Goal: Transaction & Acquisition: Purchase product/service

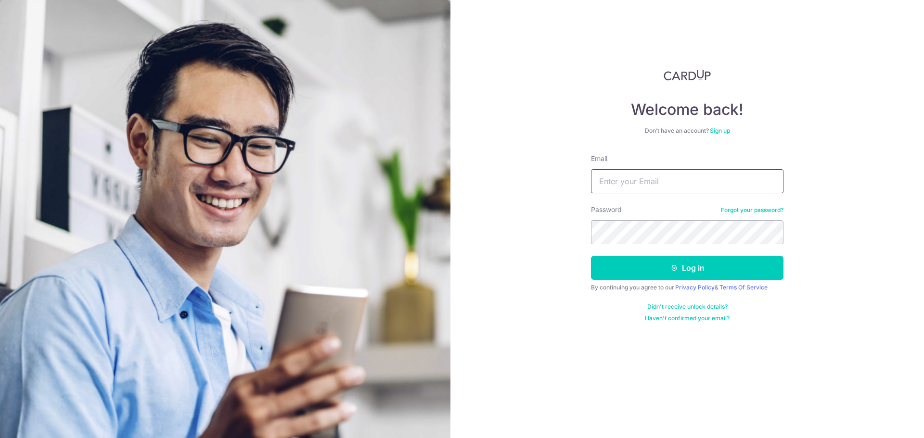
click at [639, 178] on input "Email" at bounding box center [687, 181] width 192 height 24
type input "[PERSON_NAME][DOMAIN_NAME][EMAIL_ADDRESS][PERSON_NAME][DOMAIN_NAME]"
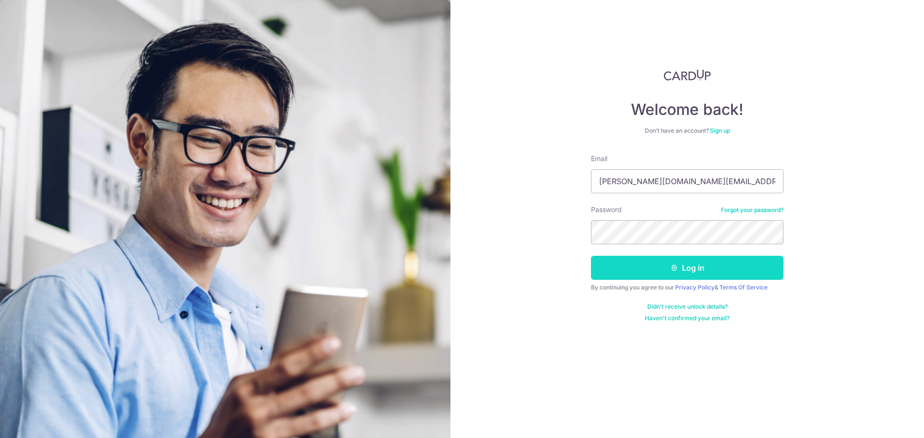
click at [635, 265] on button "Log in" at bounding box center [687, 268] width 192 height 24
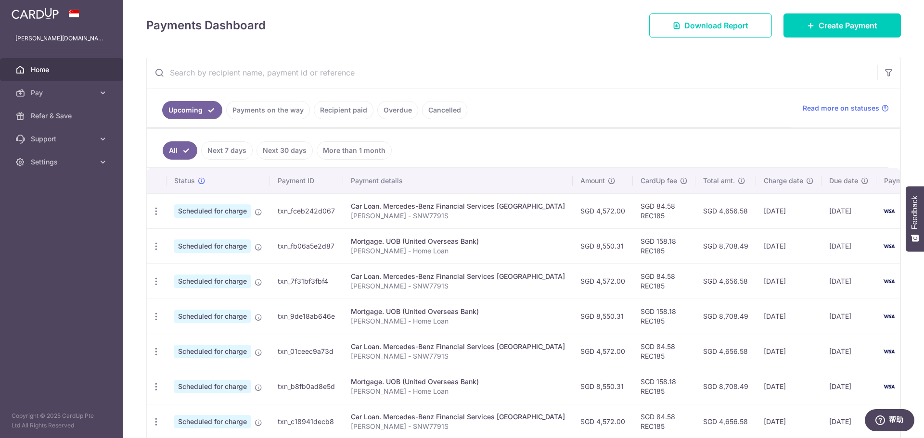
scroll to position [144, 0]
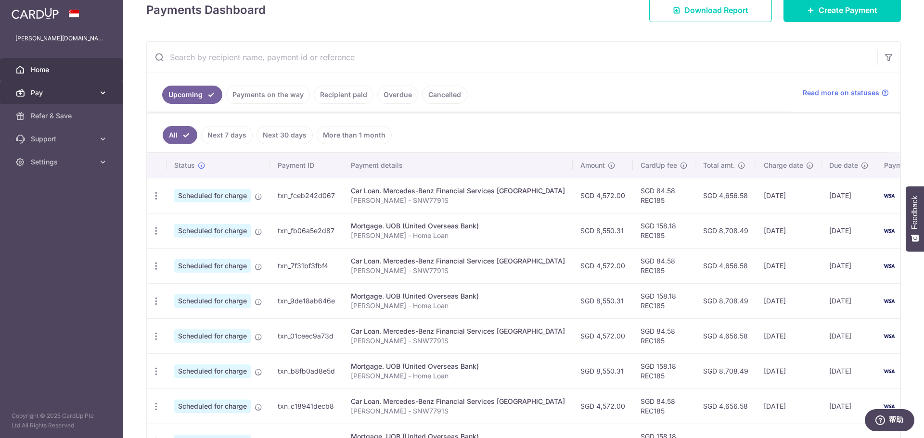
click at [97, 93] on link "Pay" at bounding box center [61, 92] width 123 height 23
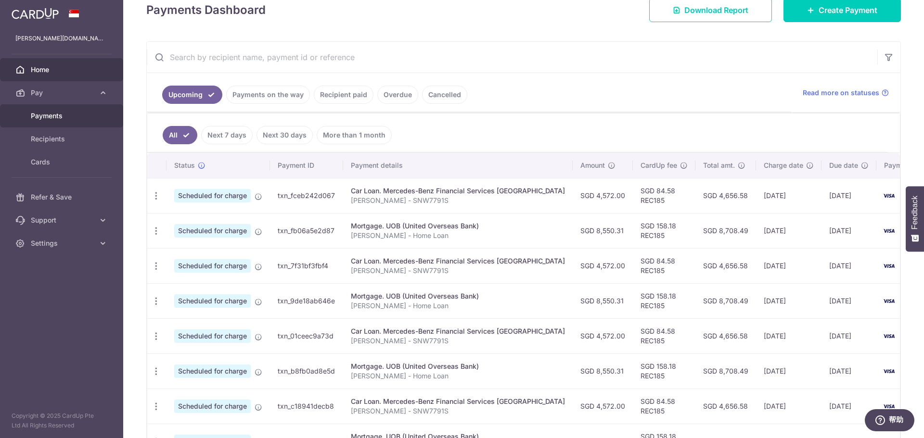
click at [64, 120] on span "Payments" at bounding box center [63, 116] width 64 height 10
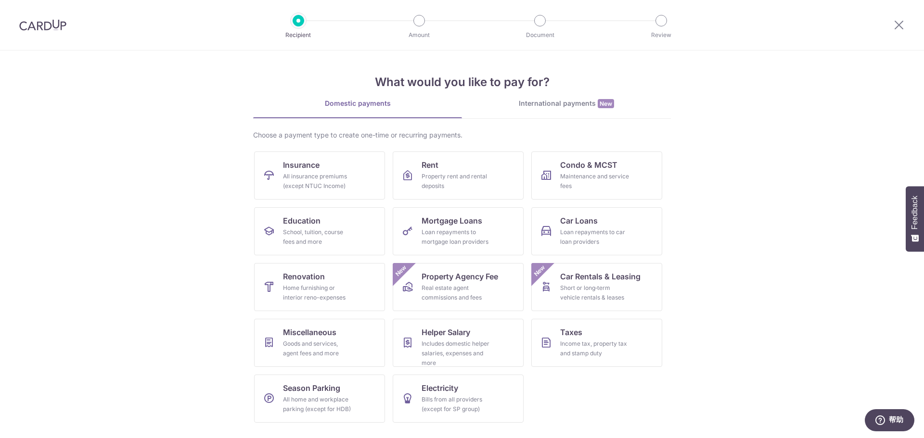
click at [692, 389] on section "What would you like to pay for? Domestic payments International payments New Ch…" at bounding box center [462, 245] width 924 height 388
click at [607, 350] on div "Income tax, property tax and stamp duty" at bounding box center [594, 348] width 69 height 19
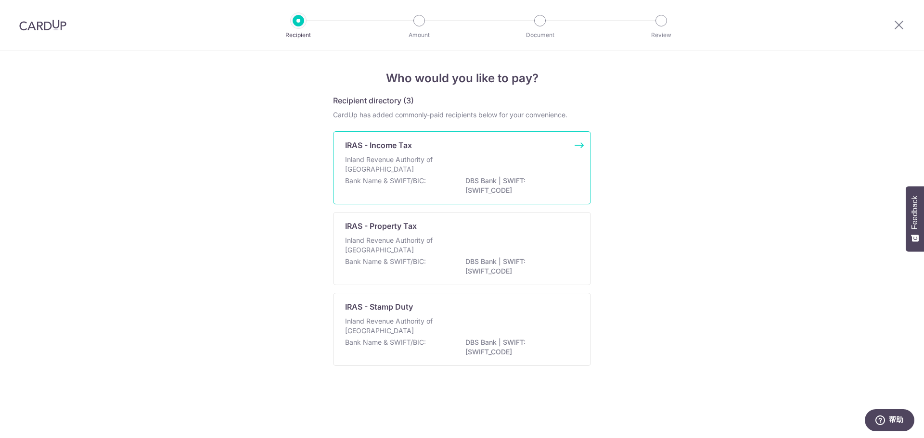
click at [500, 165] on div "Inland Revenue Authority of Singapore" at bounding box center [462, 165] width 234 height 21
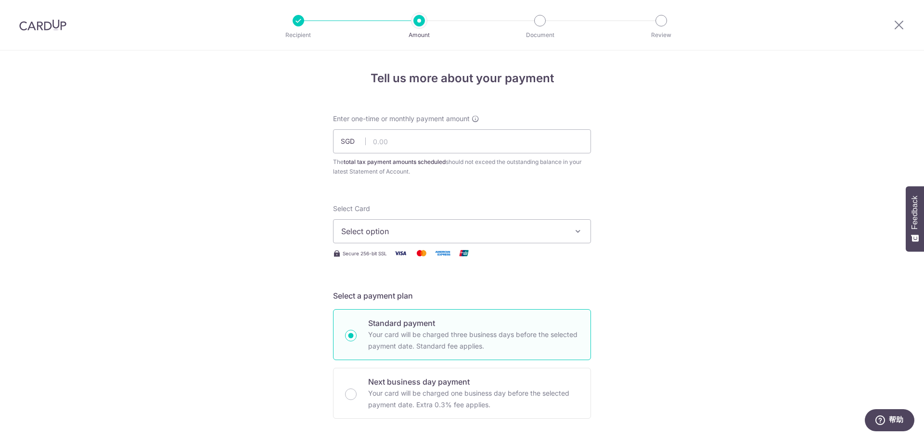
click at [45, 27] on img at bounding box center [42, 25] width 47 height 12
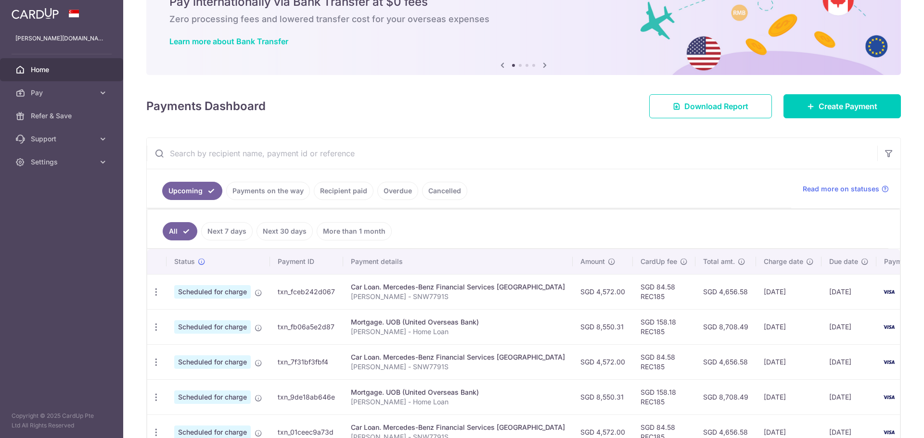
scroll to position [96, 0]
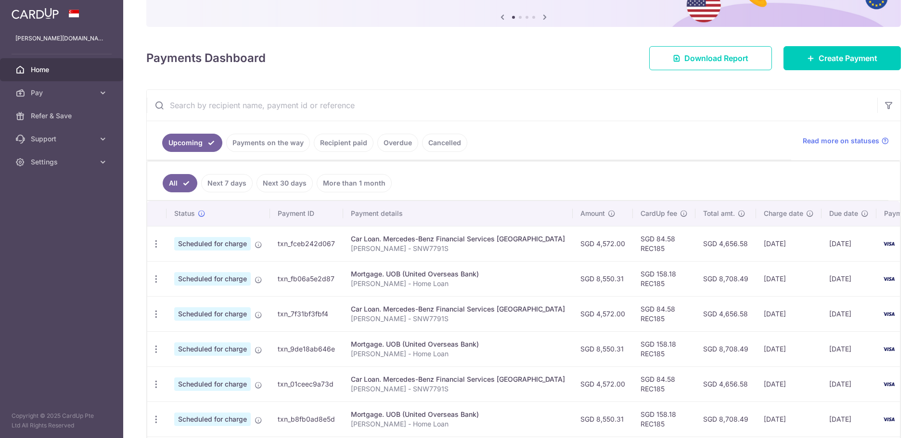
click at [340, 144] on link "Recipient paid" at bounding box center [344, 143] width 60 height 18
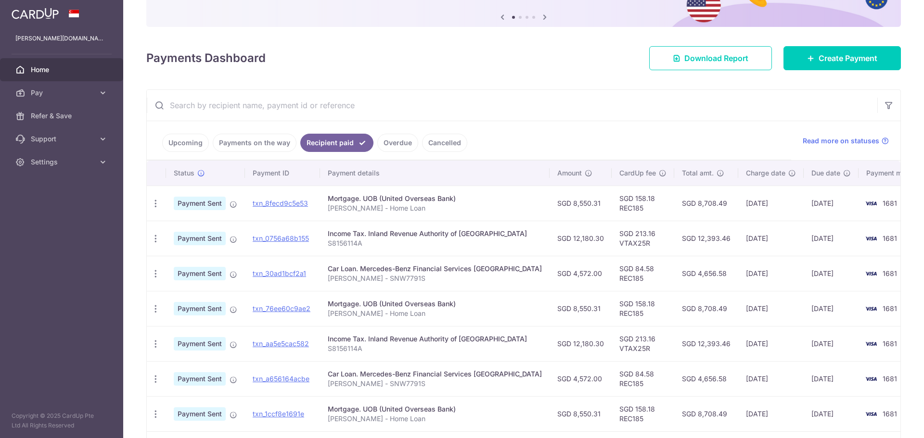
drag, startPoint x: 664, startPoint y: 239, endPoint x: 696, endPoint y: 241, distance: 32.8
click at [696, 241] on td "SGD 12,393.46" at bounding box center [706, 238] width 64 height 35
copy td "12,393.46"
drag, startPoint x: 568, startPoint y: 238, endPoint x: 541, endPoint y: 239, distance: 27.0
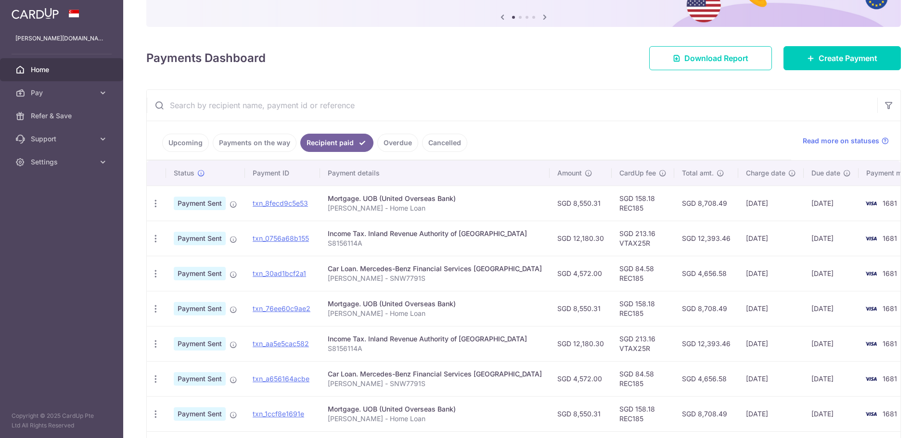
click at [550, 239] on td "SGD 12,180.30" at bounding box center [581, 238] width 62 height 35
copy td "12,180.30"
click at [635, 228] on td "SGD 213.16 VTAX25R" at bounding box center [643, 238] width 63 height 35
click at [90, 164] on span "Settings" at bounding box center [63, 162] width 64 height 10
click at [42, 209] on span "Logout" at bounding box center [63, 209] width 64 height 10
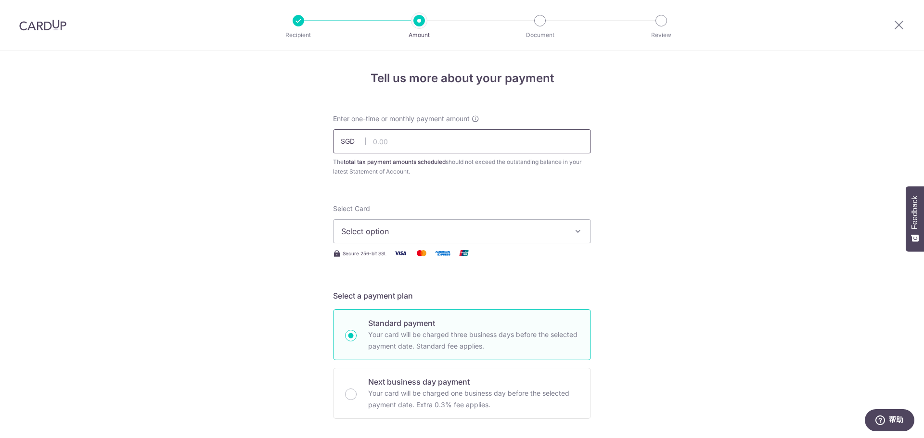
click at [409, 145] on input "text" at bounding box center [462, 141] width 258 height 24
paste input "12,393.46"
type input "12,393.46"
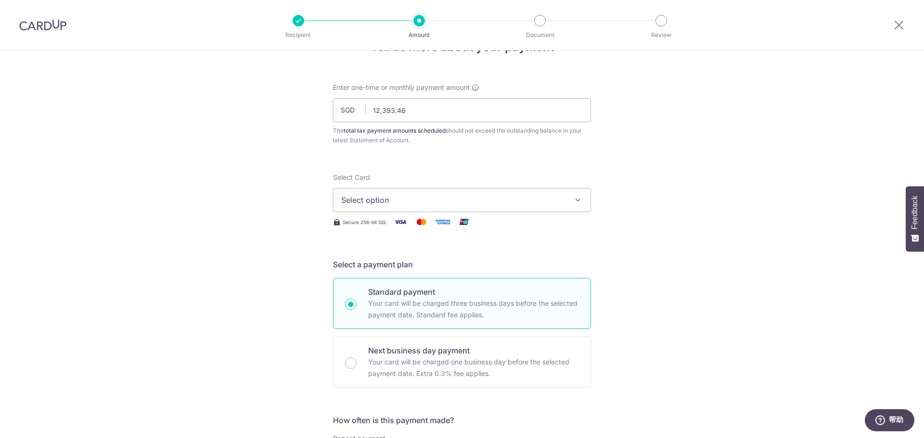
scroll to position [48, 0]
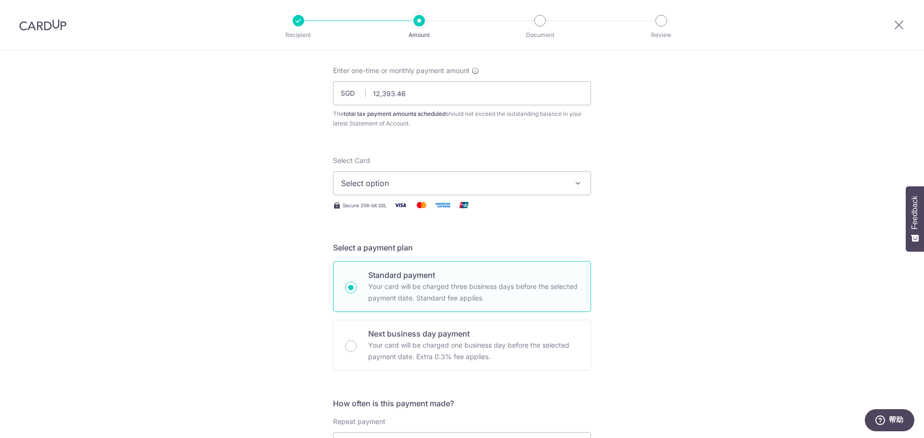
click at [508, 185] on span "Select option" at bounding box center [453, 184] width 224 height 12
drag, startPoint x: 426, startPoint y: 251, endPoint x: 461, endPoint y: 246, distance: 35.5
click at [426, 251] on span "**** 1681" at bounding box center [462, 252] width 242 height 12
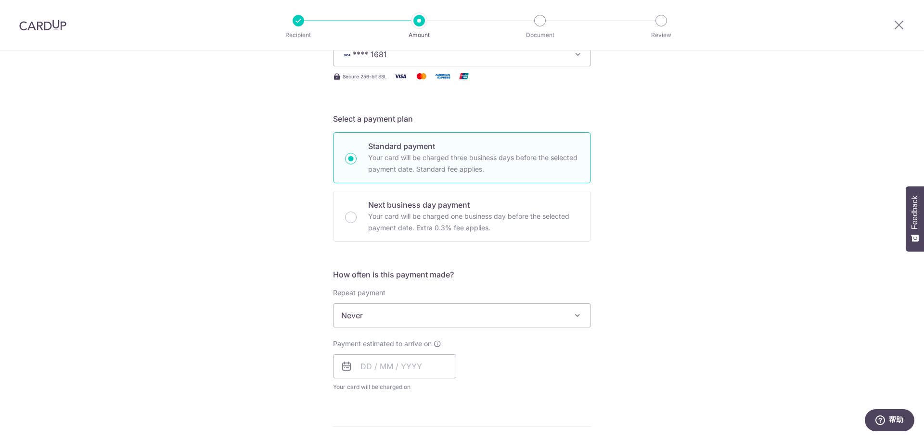
scroll to position [192, 0]
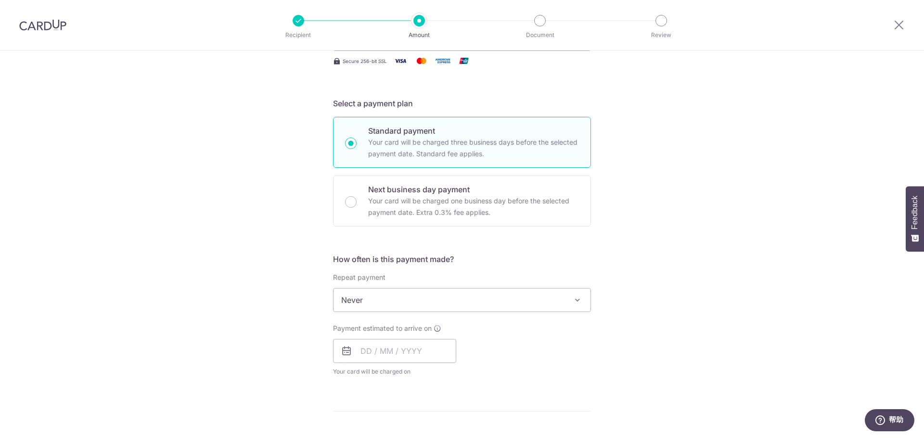
click at [572, 303] on span at bounding box center [578, 301] width 12 height 12
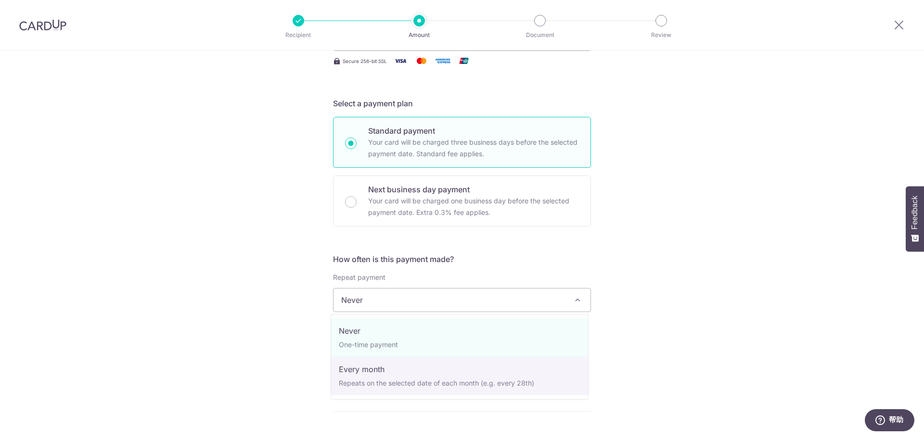
select select "3"
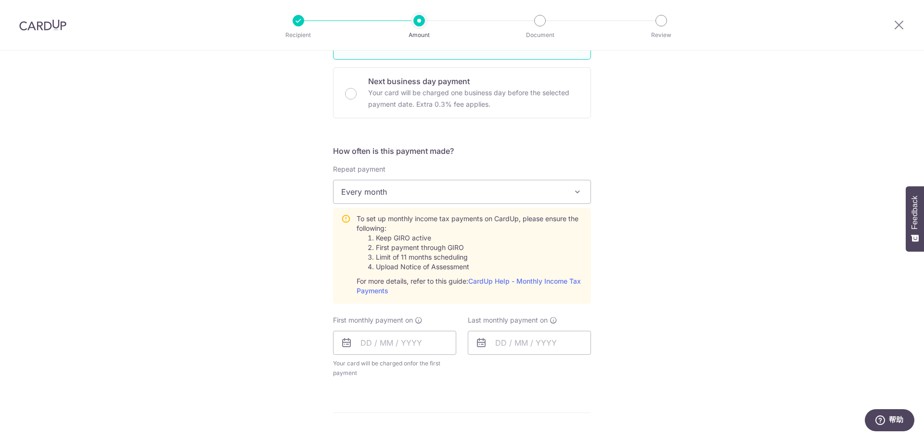
scroll to position [337, 0]
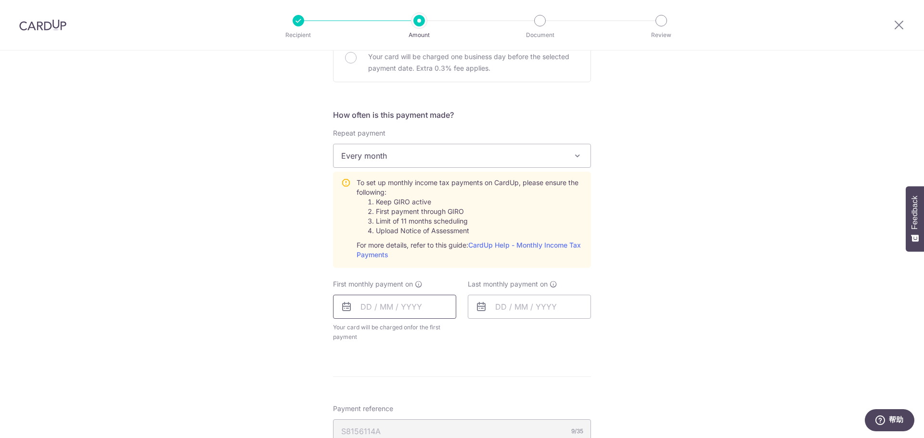
click at [364, 311] on input "text" at bounding box center [394, 307] width 123 height 24
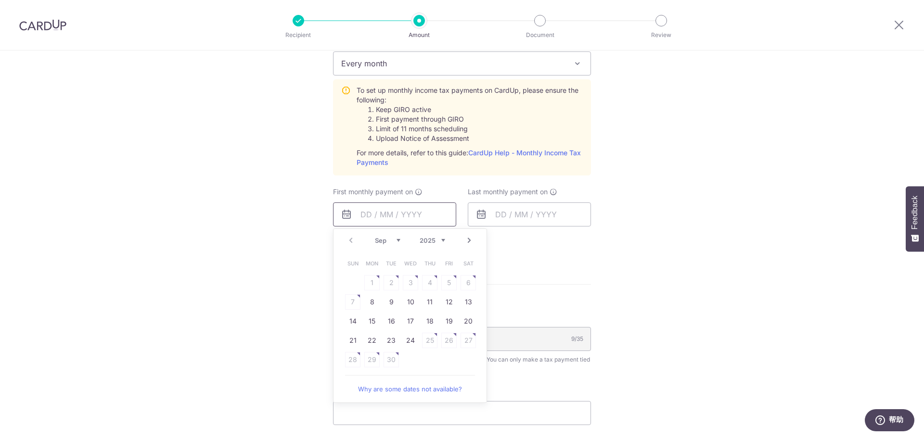
scroll to position [433, 0]
click at [445, 301] on link "12" at bounding box center [448, 298] width 15 height 15
type input "[DATE]"
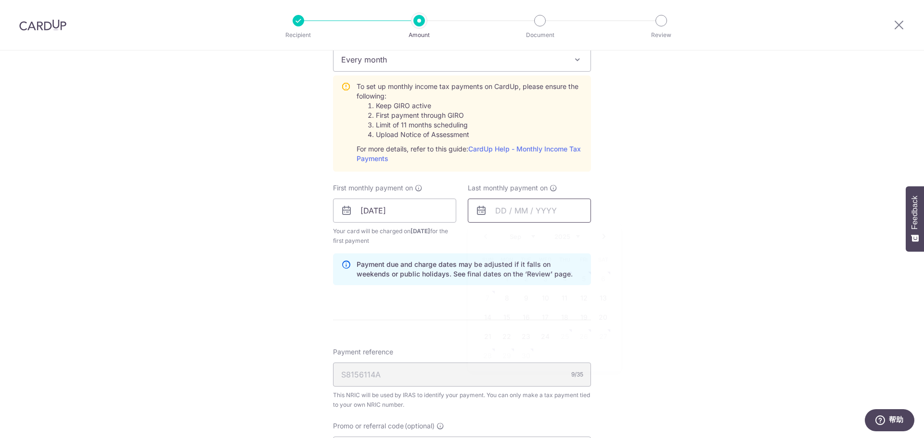
click at [497, 211] on input "text" at bounding box center [529, 211] width 123 height 24
click at [531, 236] on select "Sep Oct Nov Dec" at bounding box center [523, 237] width 26 height 8
click at [579, 299] on link "12" at bounding box center [583, 298] width 15 height 15
type input "12/12/2025"
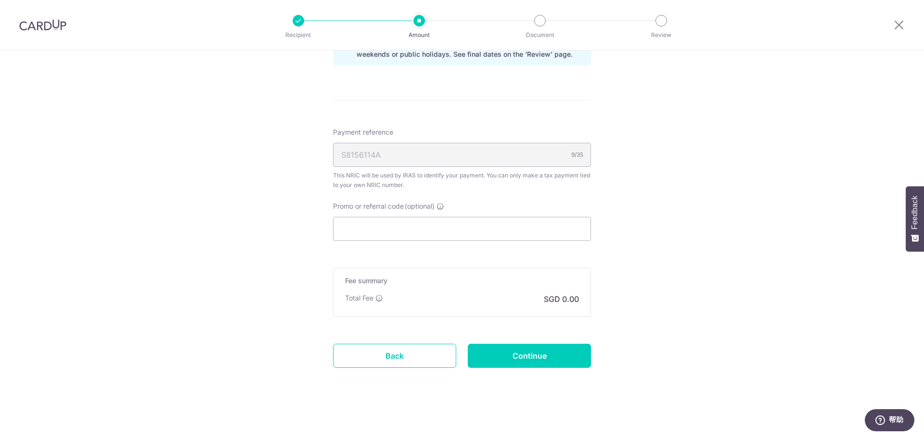
scroll to position [655, 0]
click at [422, 230] on input "Promo or referral code (optional)" at bounding box center [462, 227] width 258 height 24
paste input "VTAX25R"
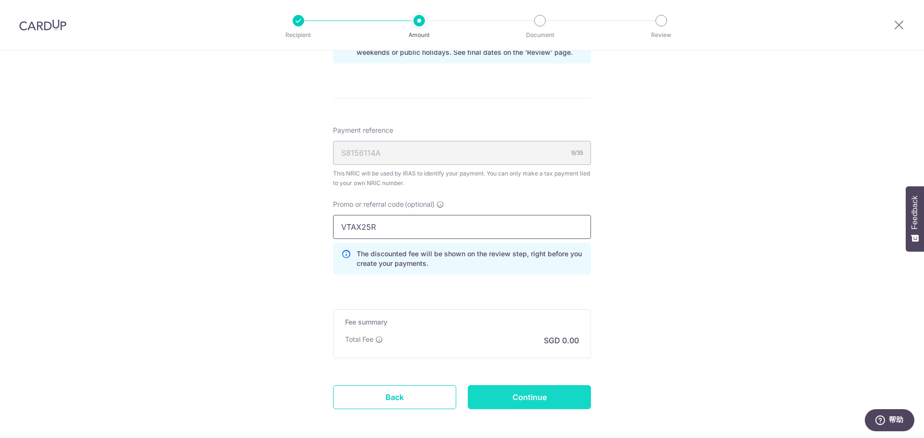
type input "VTAX25R"
click at [543, 399] on input "Continue" at bounding box center [529, 397] width 123 height 24
type input "Create Schedule"
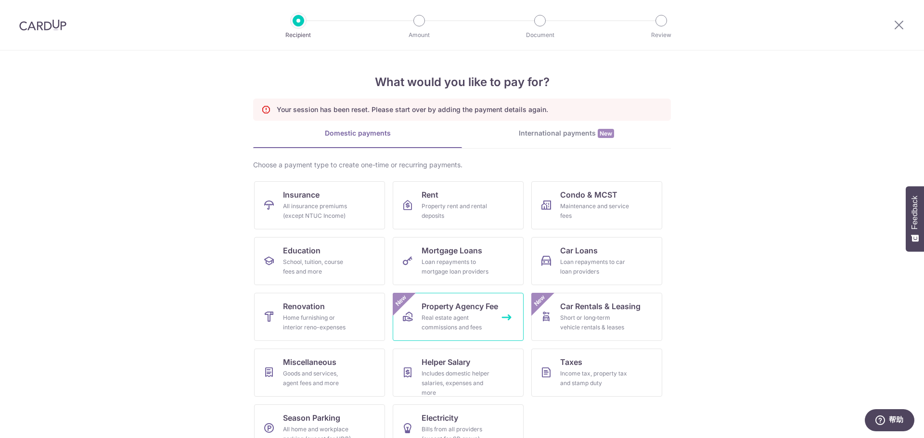
scroll to position [22, 0]
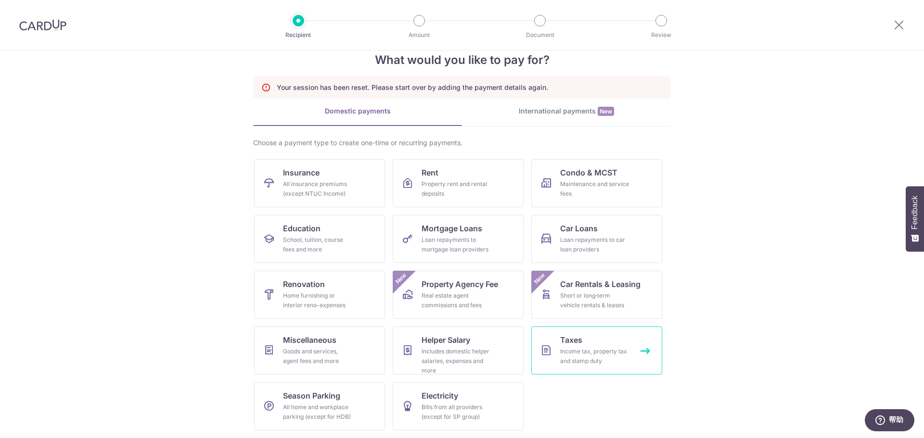
click at [584, 358] on div "Income tax, property tax and stamp duty" at bounding box center [594, 356] width 69 height 19
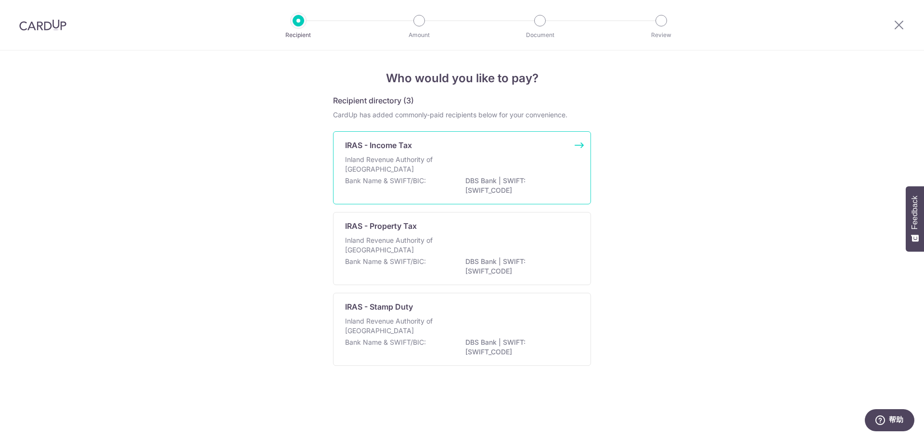
click at [486, 146] on div "IRAS - Income Tax" at bounding box center [456, 146] width 222 height 12
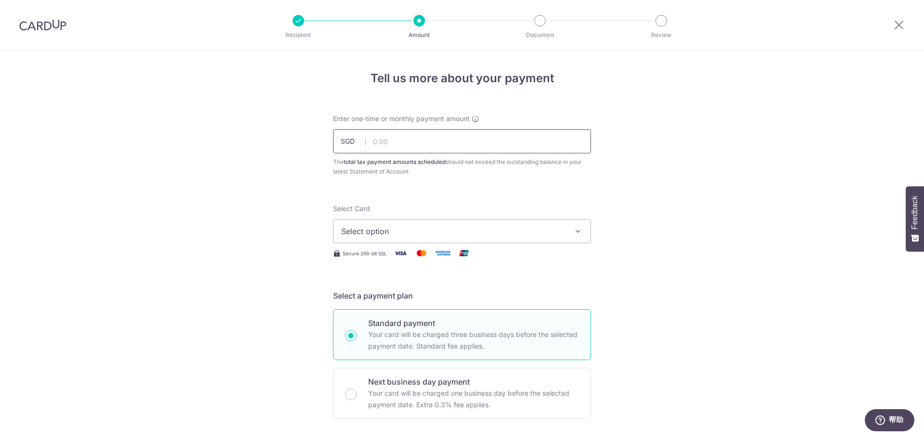
click at [423, 145] on input "text" at bounding box center [462, 141] width 258 height 24
paste input "VTAX25R"
type input "2"
click at [394, 150] on input "text" at bounding box center [462, 141] width 258 height 24
paste input "12,393.46"
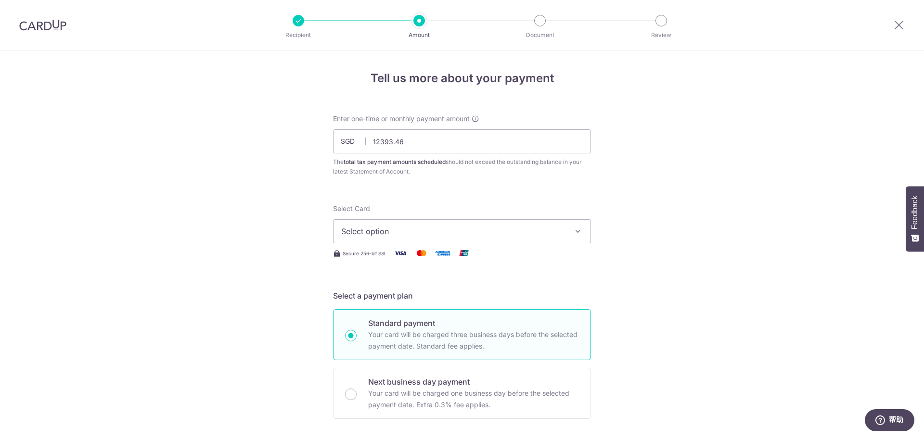
type input "12,393.46"
click at [493, 239] on button "Select option" at bounding box center [462, 231] width 258 height 24
click at [398, 300] on span "**** 1681" at bounding box center [462, 301] width 242 height 12
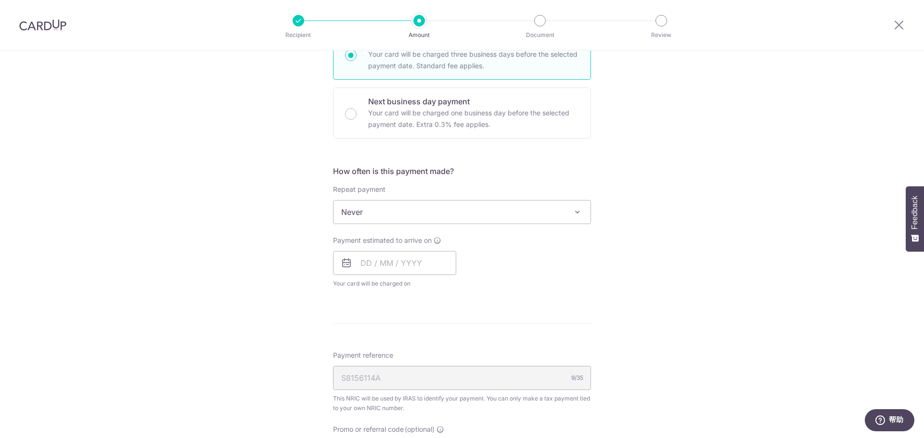
scroll to position [289, 0]
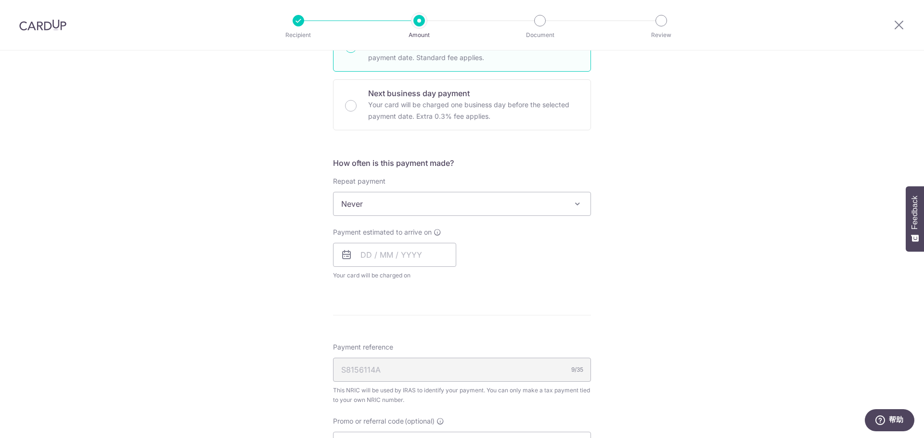
click at [435, 206] on span "Never" at bounding box center [462, 203] width 257 height 23
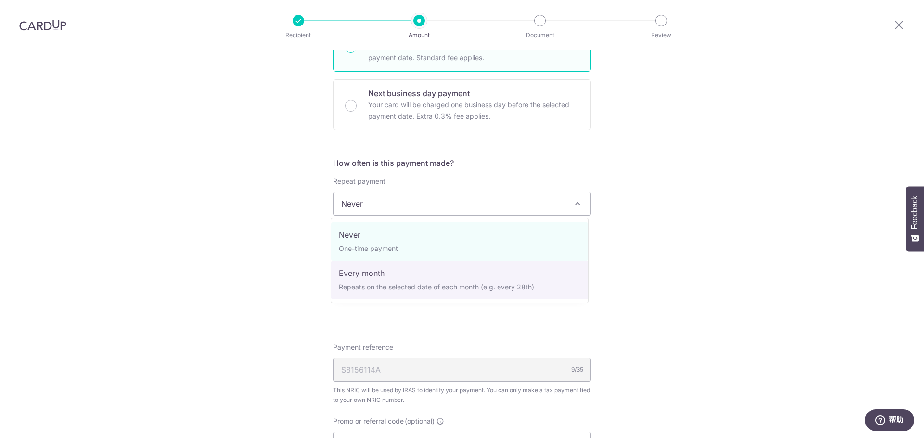
select select "3"
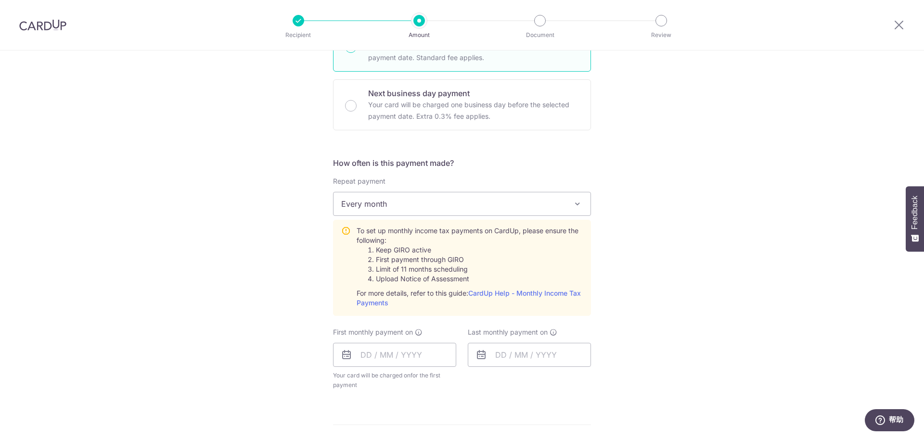
scroll to position [385, 0]
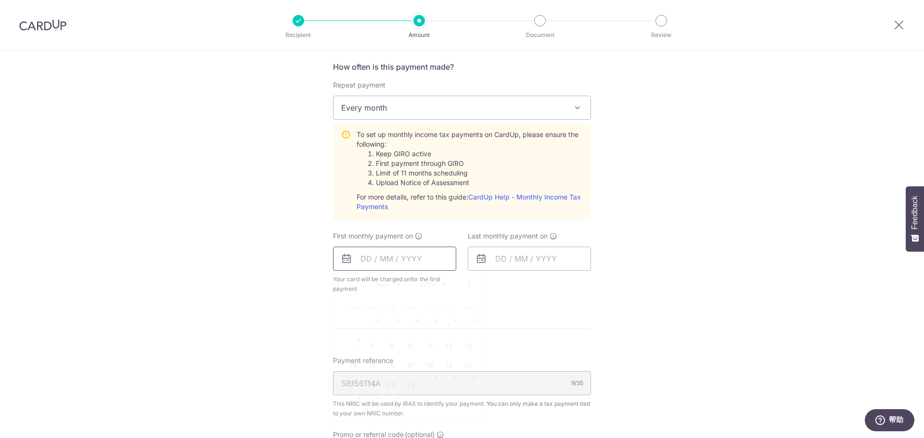
click at [362, 263] on input "text" at bounding box center [394, 259] width 123 height 24
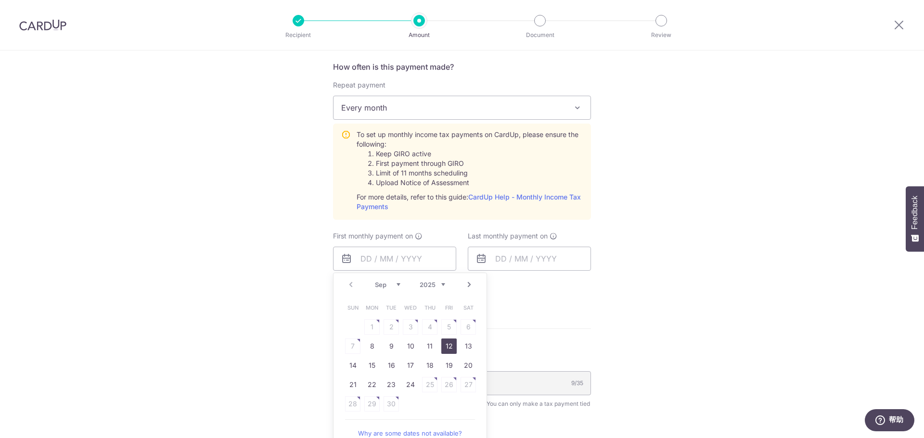
click at [446, 346] on link "12" at bounding box center [448, 346] width 15 height 15
type input "[DATE]"
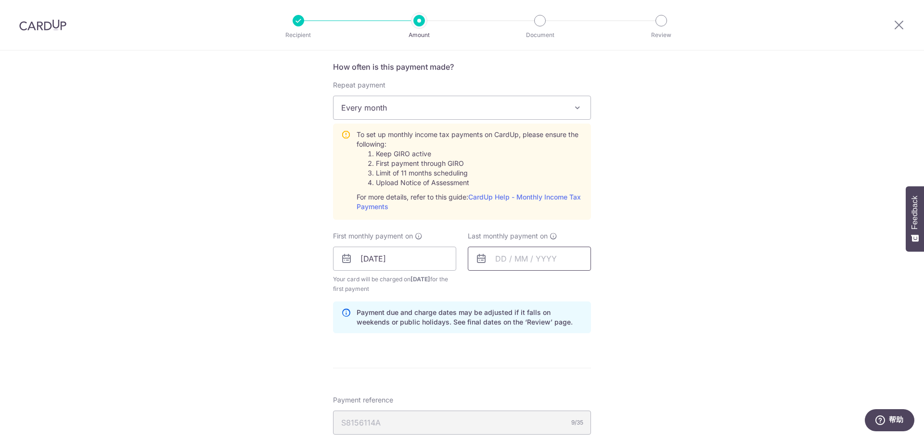
click at [494, 260] on input "text" at bounding box center [529, 259] width 123 height 24
click at [530, 286] on select "Sep Oct Nov Dec" at bounding box center [523, 285] width 26 height 8
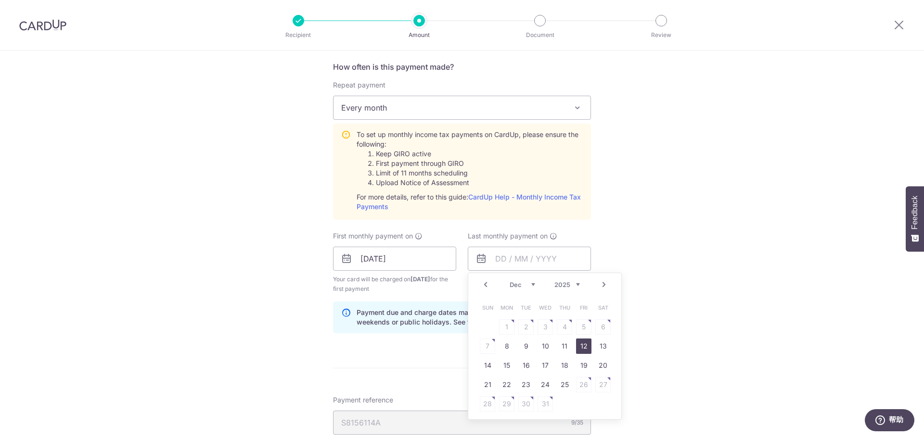
click at [582, 345] on link "12" at bounding box center [583, 346] width 15 height 15
type input "12/12/2025"
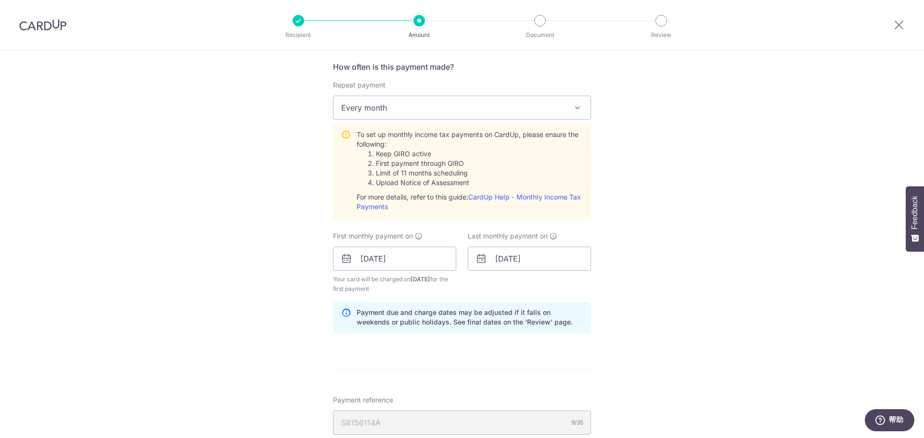
click at [681, 270] on div "Tell us more about your payment Enter one-time or monthly payment amount SGD 12…" at bounding box center [462, 187] width 924 height 1043
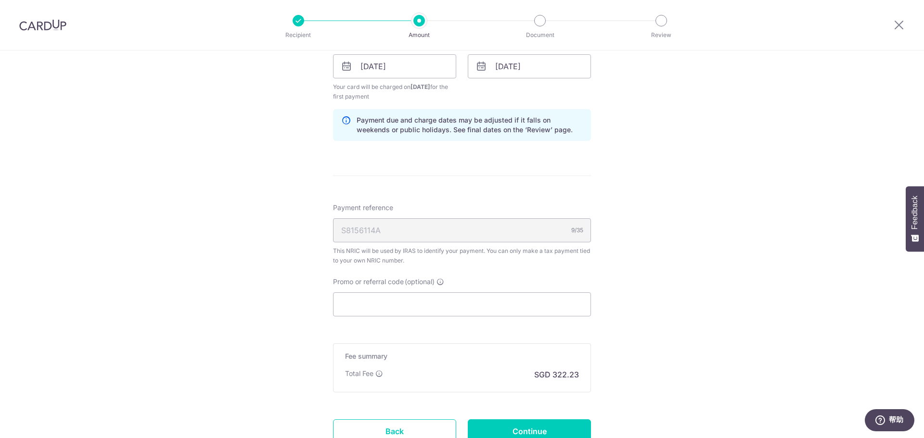
scroll to position [655, 0]
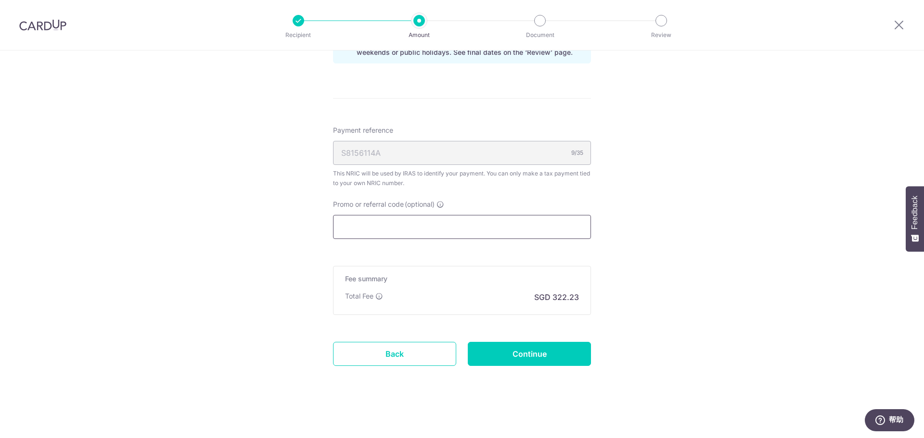
drag, startPoint x: 421, startPoint y: 231, endPoint x: 467, endPoint y: 229, distance: 46.7
click at [419, 230] on input "Promo or referral code (optional)" at bounding box center [462, 227] width 258 height 24
paste input "VTAX25R"
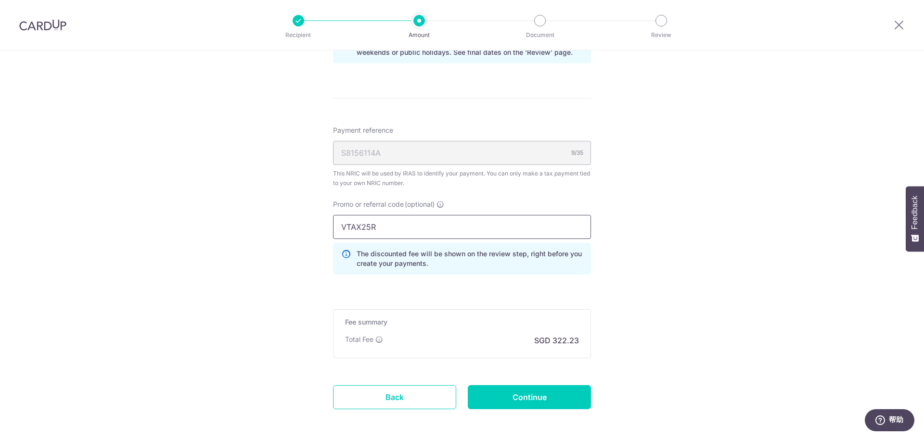
type input "VTAX25R"
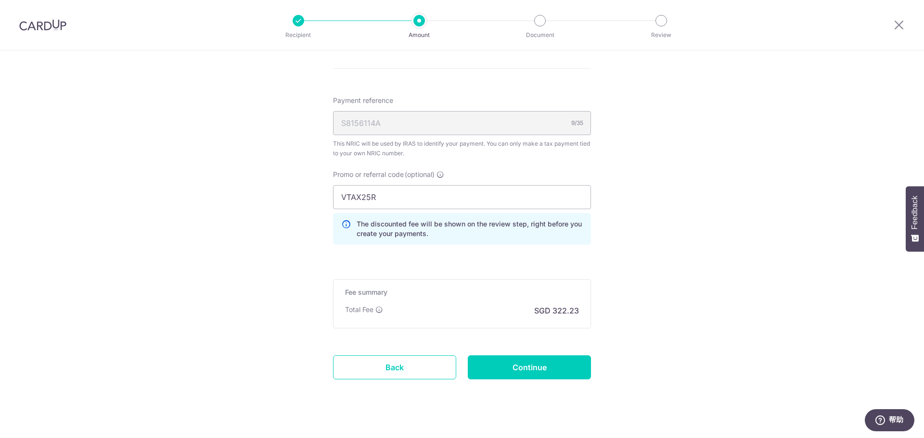
scroll to position [698, 0]
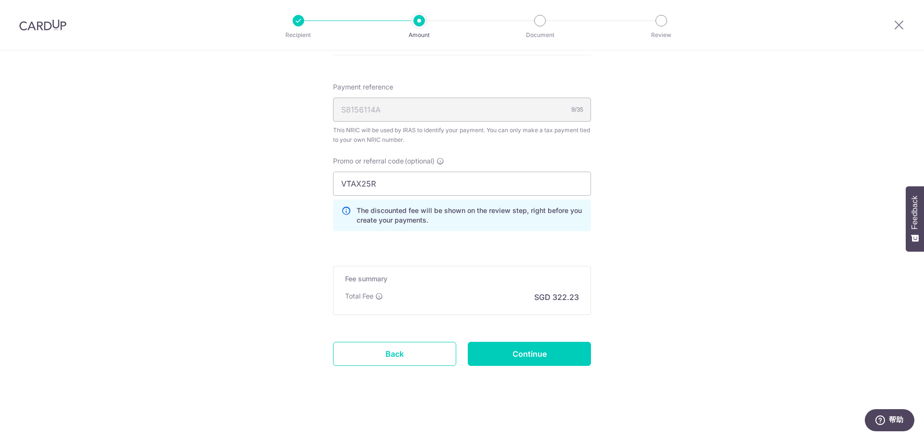
click at [546, 353] on input "Continue" at bounding box center [529, 354] width 123 height 24
type input "Create Schedule"
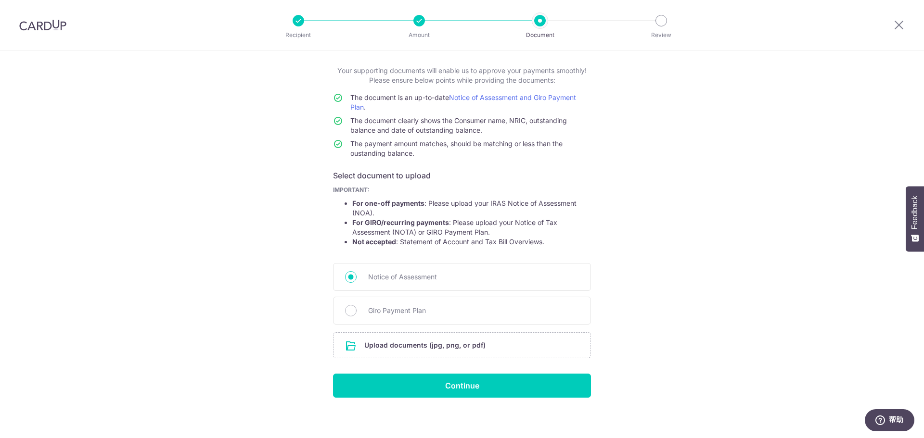
scroll to position [53, 0]
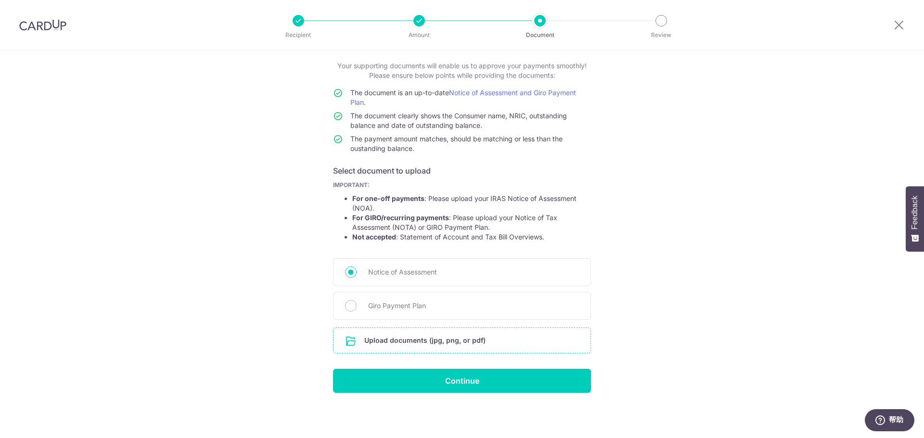
click at [391, 341] on input "file" at bounding box center [462, 340] width 257 height 25
click at [422, 345] on input "file" at bounding box center [462, 340] width 257 height 25
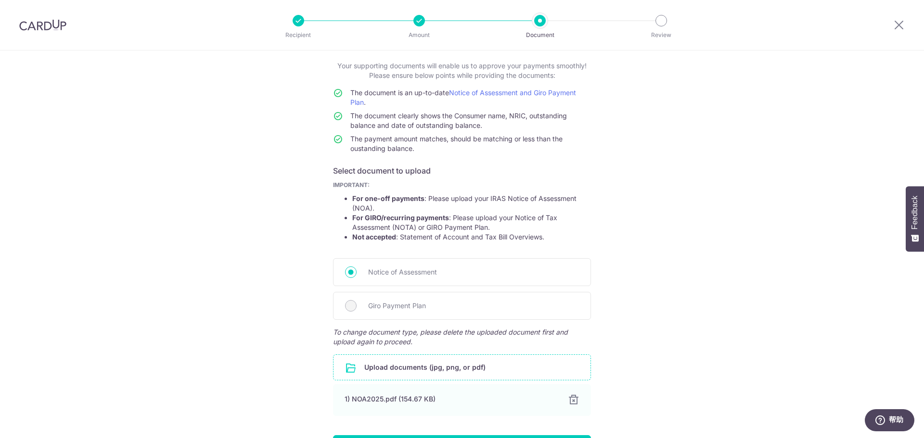
click at [234, 274] on div "Help us verify your payment Your supporting documents will enable us to approve…" at bounding box center [462, 251] width 924 height 507
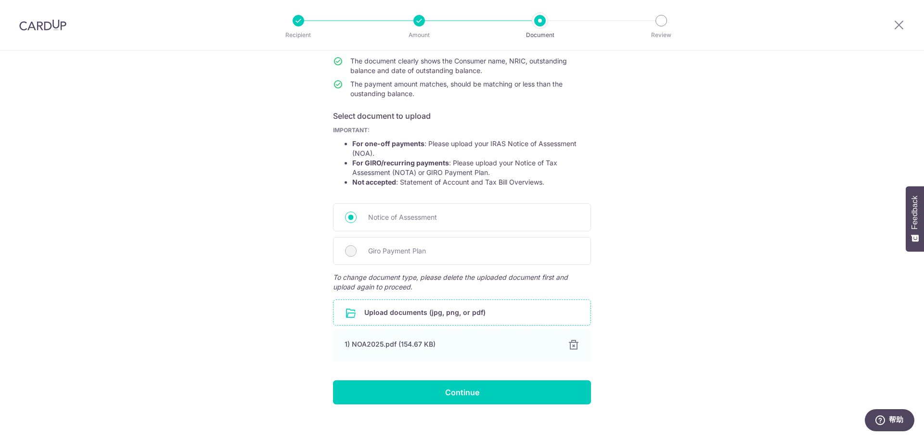
scroll to position [119, 0]
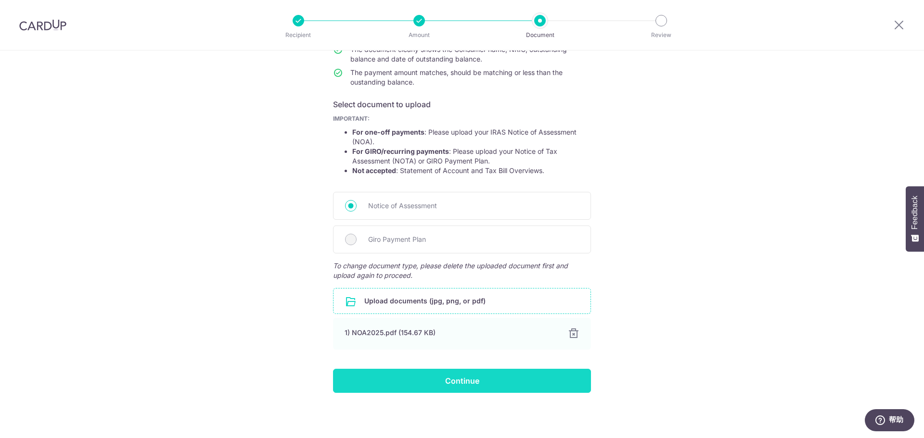
click at [437, 380] on input "Continue" at bounding box center [462, 381] width 258 height 24
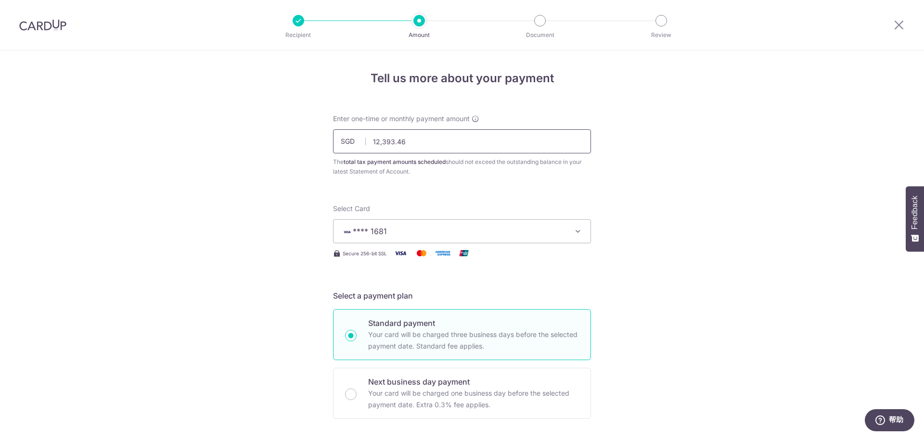
drag, startPoint x: 425, startPoint y: 143, endPoint x: 355, endPoint y: 143, distance: 70.3
click at [355, 143] on div "SGD 12,393.46 12393.46" at bounding box center [462, 141] width 258 height 24
paste input "180.30"
type input "12,180.30"
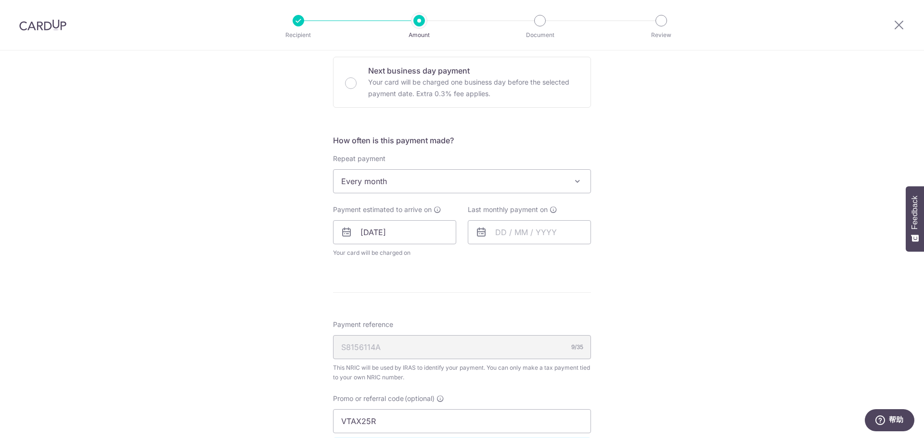
scroll to position [337, 0]
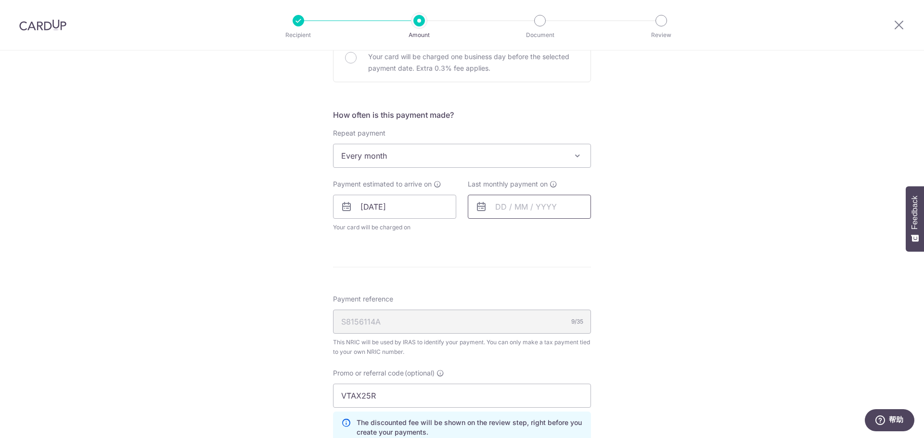
click at [505, 205] on input "text" at bounding box center [529, 207] width 123 height 24
click at [528, 233] on select "Sep Oct Nov Dec" at bounding box center [523, 233] width 26 height 8
drag, startPoint x: 580, startPoint y: 295, endPoint x: 626, endPoint y: 295, distance: 45.7
click at [580, 295] on link "12" at bounding box center [583, 294] width 15 height 15
type input "12/12/2025"
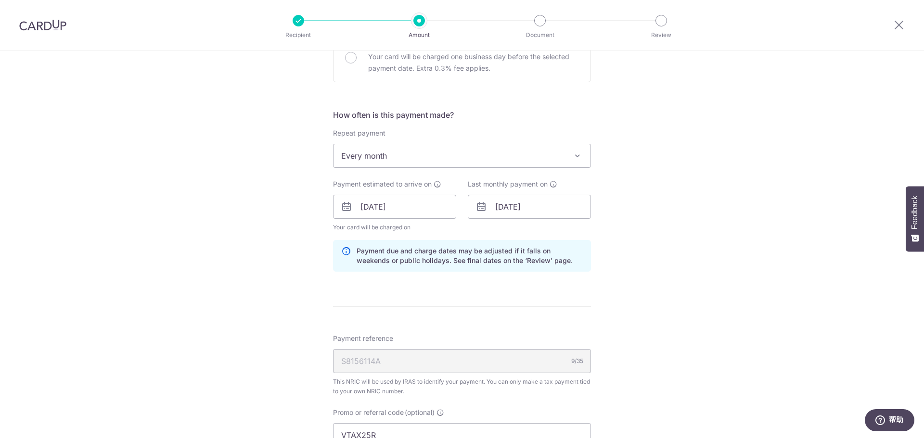
click at [687, 261] on div "Tell us more about your payment Enter one-time or monthly payment amount SGD 12…" at bounding box center [462, 202] width 924 height 976
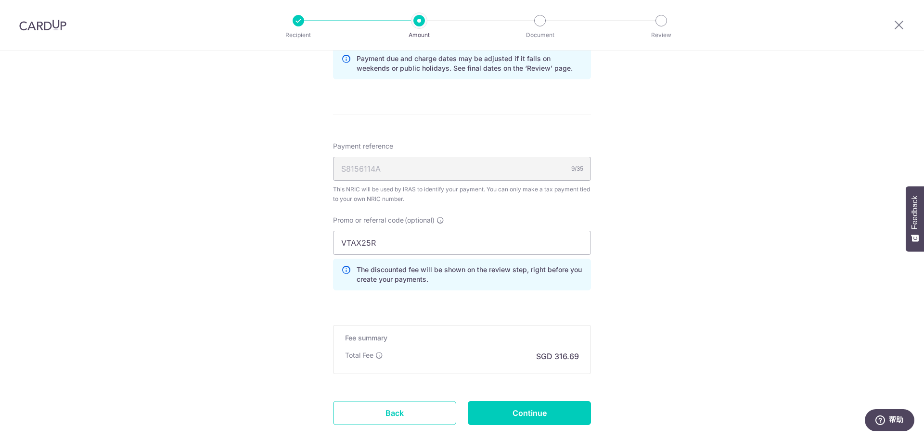
scroll to position [589, 0]
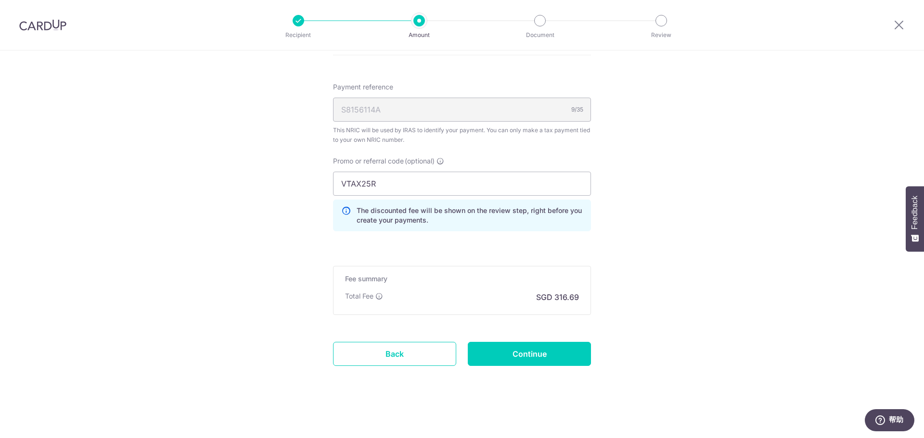
click at [511, 356] on input "Continue" at bounding box center [529, 354] width 123 height 24
type input "Update Schedule"
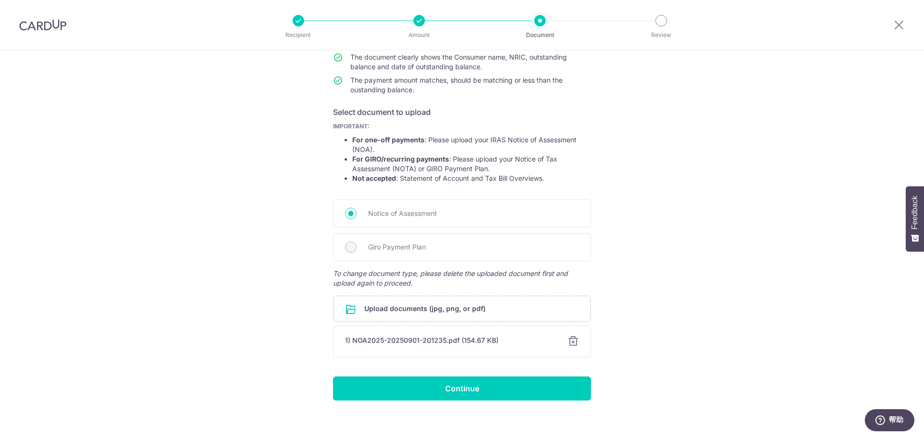
scroll to position [119, 0]
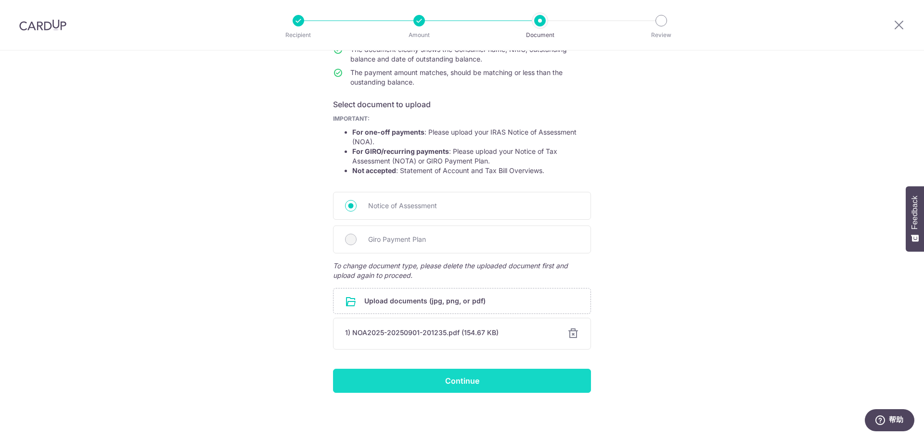
click at [455, 386] on input "Continue" at bounding box center [462, 381] width 258 height 24
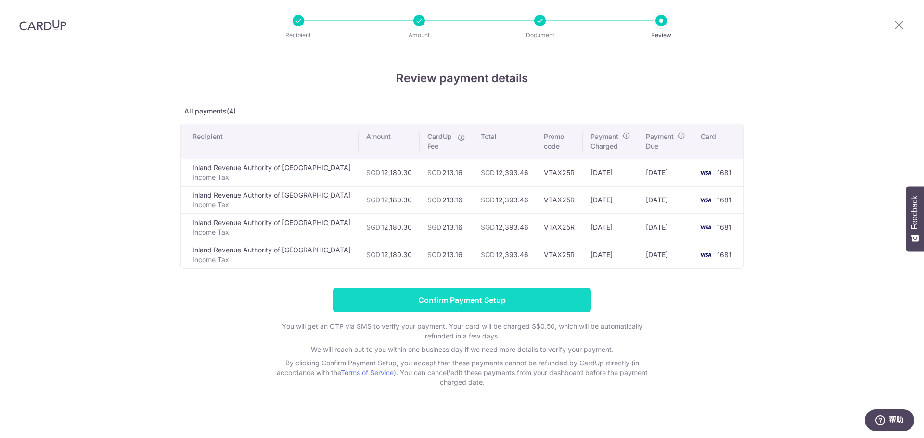
click at [410, 305] on input "Confirm Payment Setup" at bounding box center [462, 300] width 258 height 24
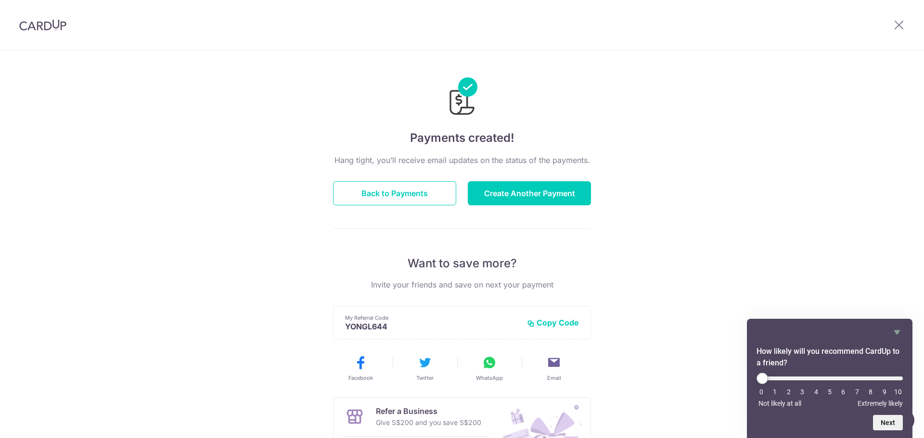
click at [680, 395] on div "Payments created! Hang tight, you’ll receive email updates on the status of the…" at bounding box center [462, 308] width 924 height 514
click at [36, 25] on img at bounding box center [42, 25] width 47 height 12
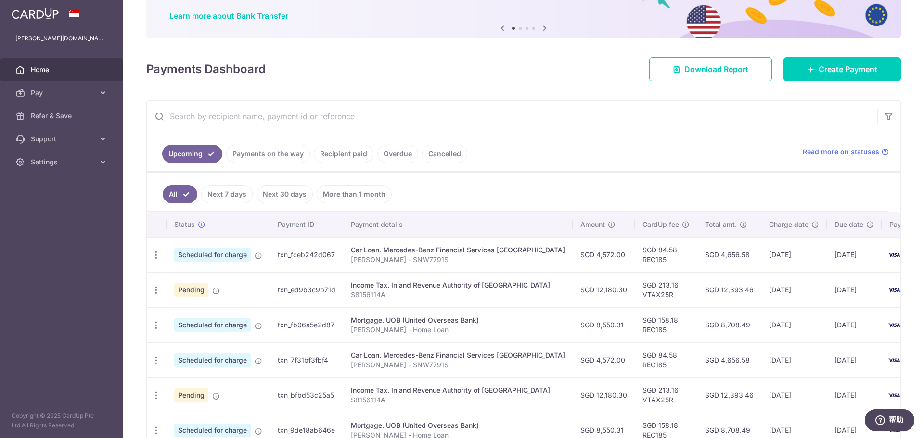
scroll to position [192, 0]
